Goal: Task Accomplishment & Management: Complete application form

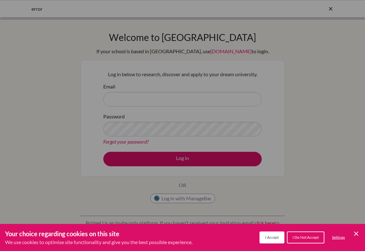
click at [307, 239] on span "I Do Not Accept" at bounding box center [306, 237] width 26 height 5
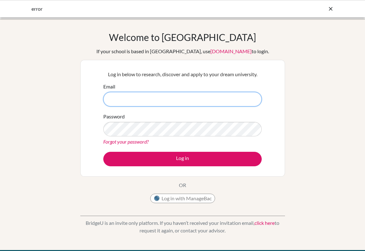
click at [155, 99] on input "Email" at bounding box center [182, 99] width 158 height 14
type input "[EMAIL_ADDRESS][DOMAIN_NAME]"
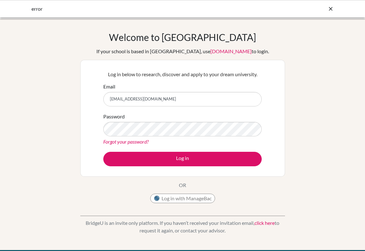
click at [136, 141] on link "Forgot your password?" at bounding box center [125, 142] width 45 height 6
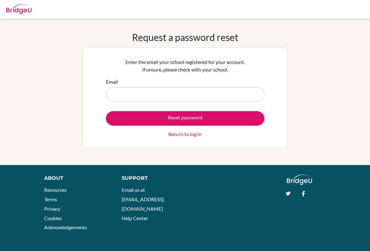
click at [166, 95] on input "Email" at bounding box center [185, 94] width 158 height 14
type input "jaab@wincoll.ac.uk"
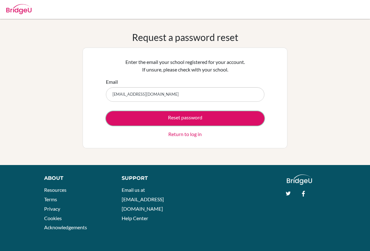
click at [164, 118] on button "Reset password" at bounding box center [185, 118] width 158 height 14
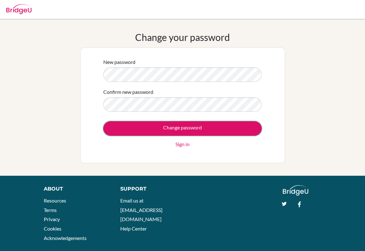
click at [174, 132] on input "Change password" at bounding box center [182, 128] width 158 height 14
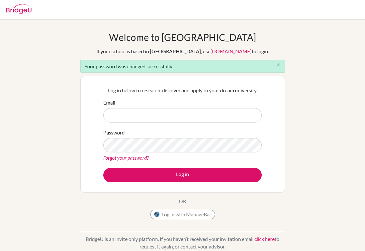
click at [147, 115] on input "Email" at bounding box center [182, 115] width 158 height 14
type input "[EMAIL_ADDRESS][DOMAIN_NAME]"
click at [162, 173] on button "Log in" at bounding box center [182, 175] width 158 height 14
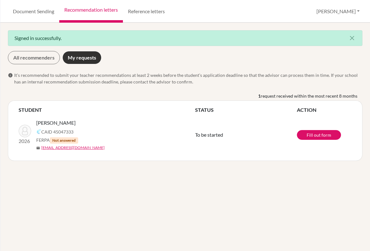
click at [62, 140] on span "Not answered" at bounding box center [64, 140] width 28 height 6
drag, startPoint x: 283, startPoint y: 85, endPoint x: 254, endPoint y: 75, distance: 30.0
click at [254, 75] on span "It’s recommended to submit your teacher recommendations at least 2 weeks before…" at bounding box center [188, 78] width 348 height 13
click at [47, 63] on link "All recommenders" at bounding box center [34, 57] width 52 height 13
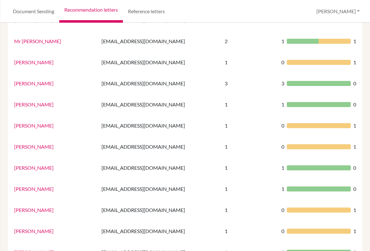
scroll to position [420, 0]
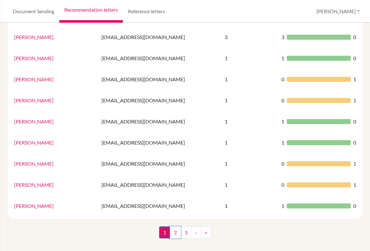
click at [176, 233] on link "2" at bounding box center [175, 233] width 11 height 12
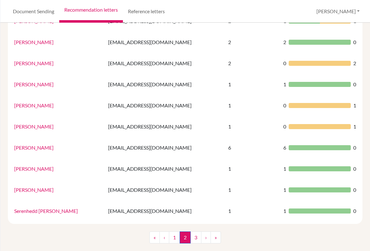
scroll to position [420, 0]
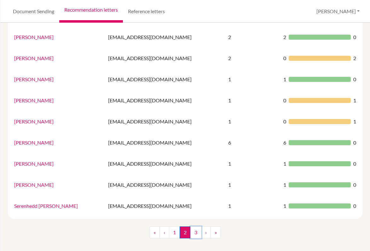
click at [195, 233] on link "3" at bounding box center [195, 233] width 11 height 12
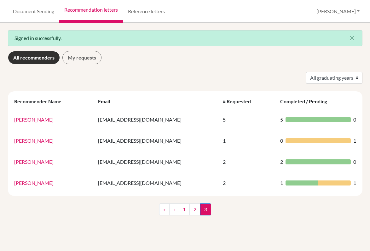
click at [89, 60] on link "My requests" at bounding box center [81, 57] width 39 height 13
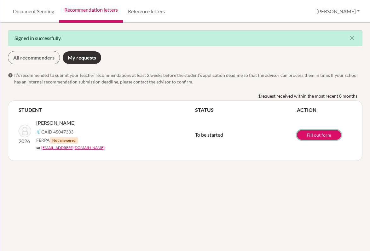
click at [315, 133] on link "Fill out form" at bounding box center [319, 135] width 44 height 10
